Goal: Transaction & Acquisition: Obtain resource

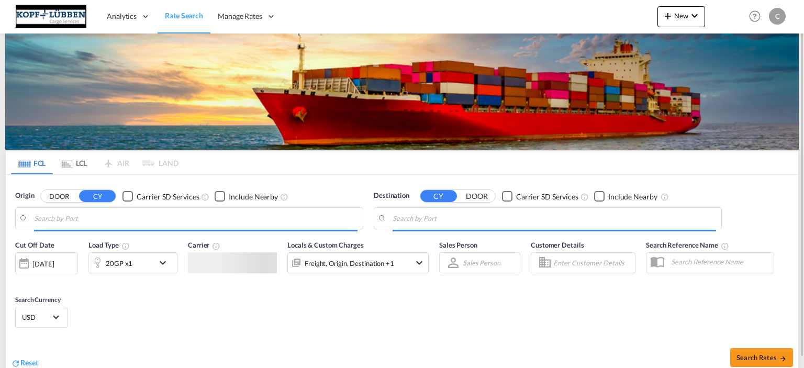
type input "Chongqing Pt, CQ, CNCHQ"
type input "[GEOGRAPHIC_DATA], NLRTM"
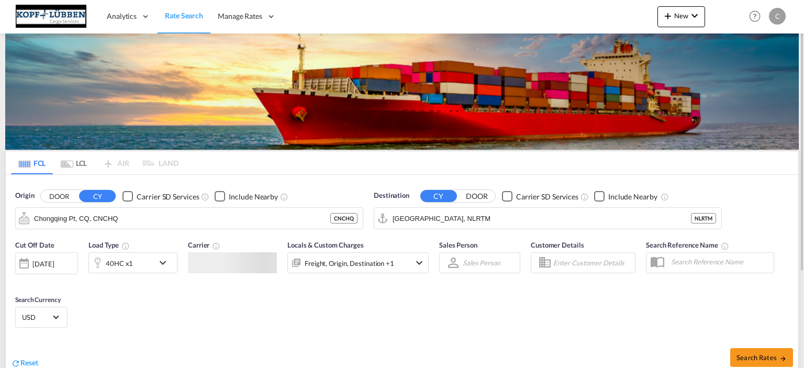
click at [777, 17] on div "C" at bounding box center [777, 16] width 17 height 17
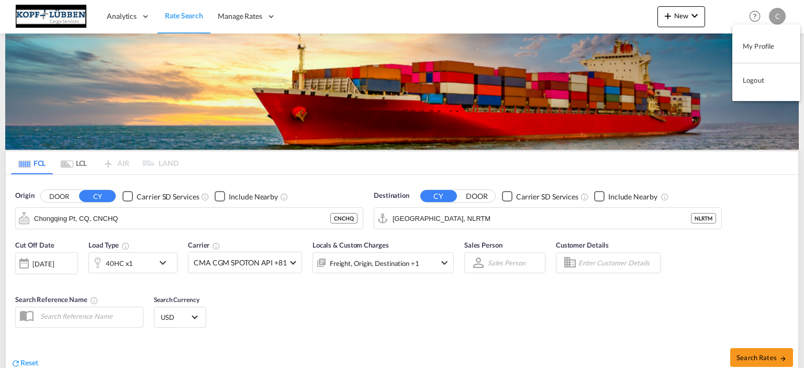
click at [748, 81] on button "Logout" at bounding box center [766, 80] width 68 height 21
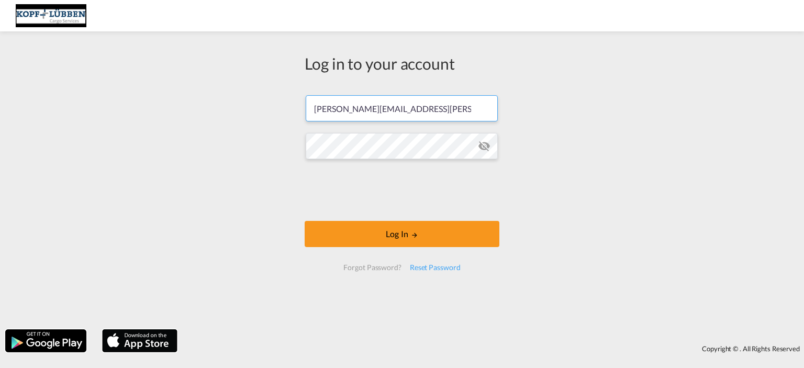
click at [391, 107] on input "[PERSON_NAME][EMAIL_ADDRESS][PERSON_NAME][DOMAIN_NAME]" at bounding box center [402, 108] width 192 height 26
type input "[EMAIL_ADDRESS][PERSON_NAME][DOMAIN_NAME]"
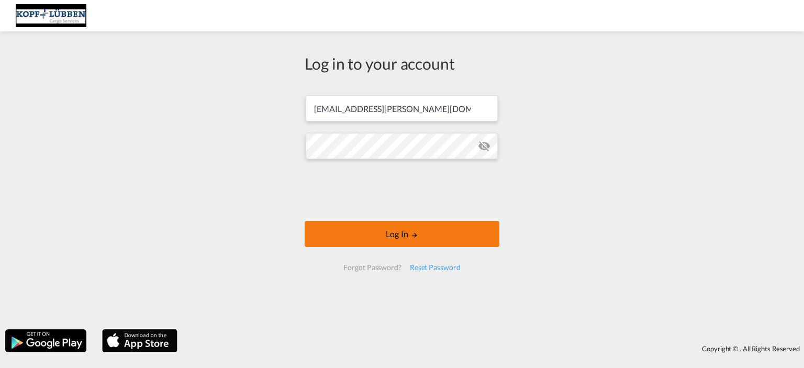
click at [373, 230] on button "Log In" at bounding box center [402, 234] width 195 height 26
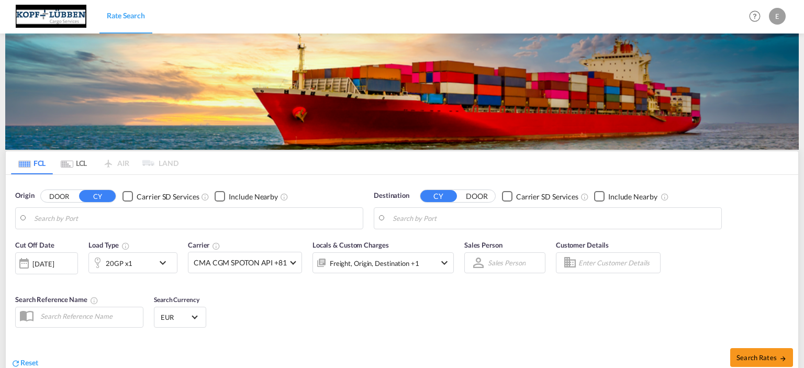
type input "[GEOGRAPHIC_DATA], [GEOGRAPHIC_DATA]"
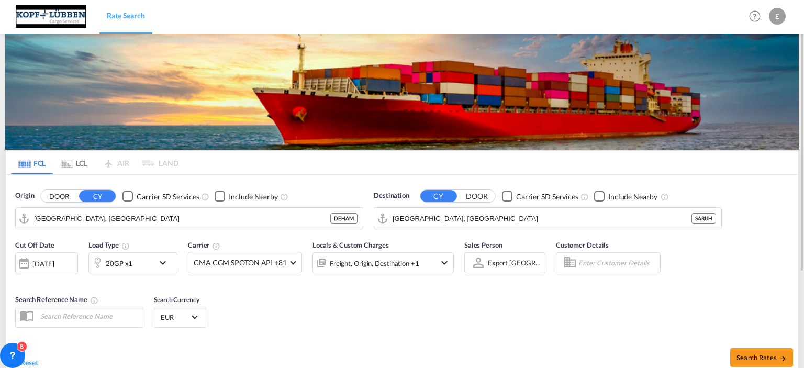
scroll to position [105, 0]
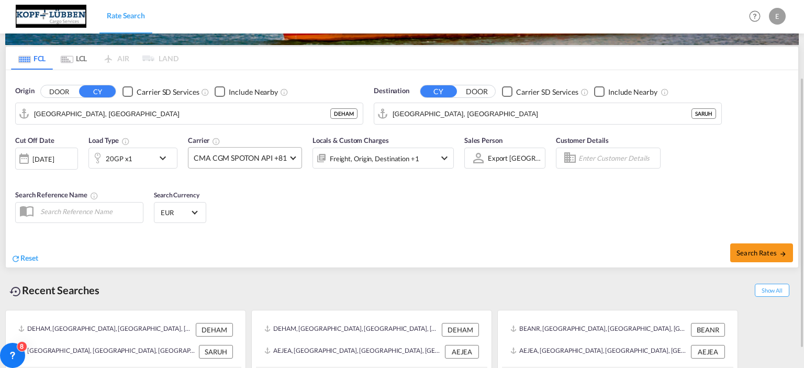
click at [230, 153] on span "CMA CGM SPOTON API +81" at bounding box center [240, 158] width 93 height 10
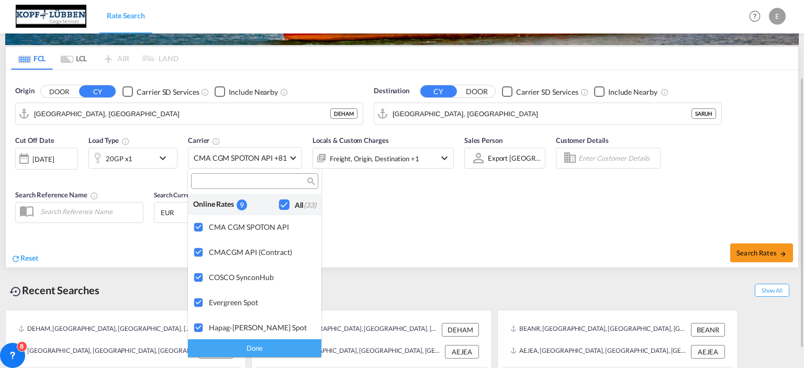
drag, startPoint x: 460, startPoint y: 204, endPoint x: 467, endPoint y: 209, distance: 8.2
click at [460, 205] on md-backdrop at bounding box center [402, 184] width 804 height 368
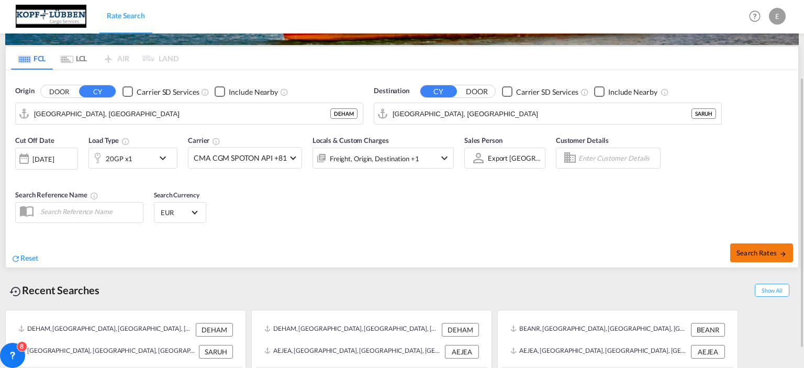
click at [758, 252] on span "Search Rates" at bounding box center [762, 253] width 50 height 8
type input "DEHAM to SARUH / [DATE]"
